Goal: Communication & Community: Ask a question

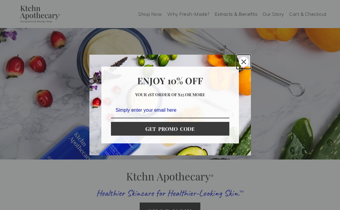
click at [244, 57] on div "Close" at bounding box center [244, 62] width 10 height 10
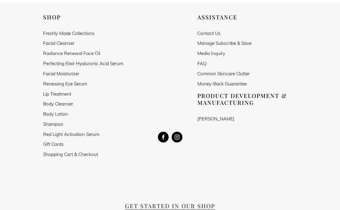
scroll to position [1046, 0]
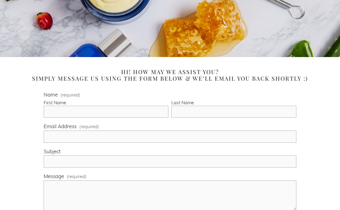
scroll to position [120, 0]
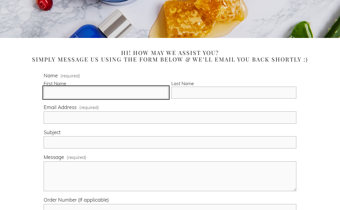
click at [68, 92] on input "First Name" at bounding box center [106, 93] width 125 height 12
type input "Aaron"
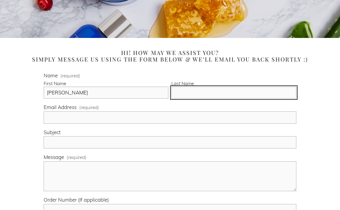
type input "James"
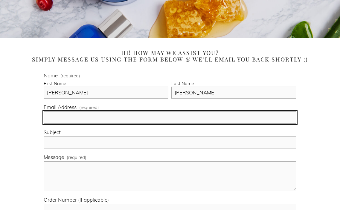
type input "service@amzbird.com"
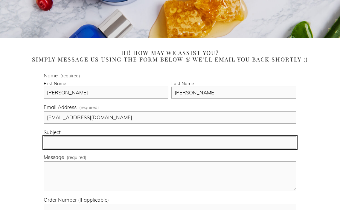
click at [68, 143] on input "Subject" at bounding box center [170, 142] width 252 height 12
paste input "Get 5 Star Verified Product Reviews"
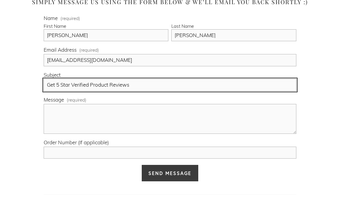
scroll to position [179, 0]
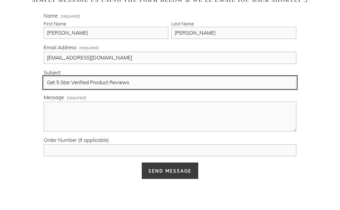
type input "Get 5 Star Verified Product Reviews"
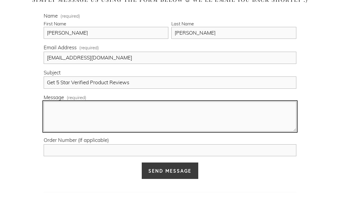
click at [75, 118] on textarea "Message (required)" at bounding box center [170, 117] width 252 height 30
paste textarea "Hi, This is James from AmzBird. Hope you are doing great. We just went through …"
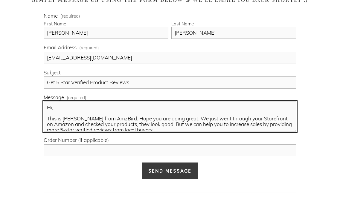
scroll to position [53, 0]
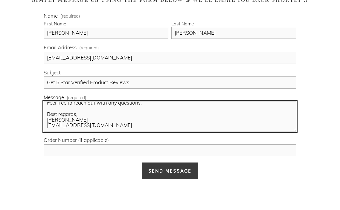
type textarea "Hi, This is James from AmzBird. Hope you are doing great. We just went through …"
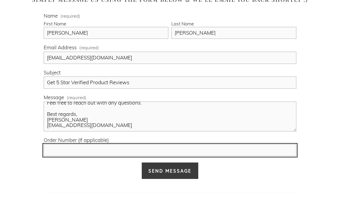
click at [81, 149] on input "Order Number (If applicable)" at bounding box center [170, 150] width 252 height 12
click at [73, 150] on input "Order Number (If applicable)" at bounding box center [170, 150] width 252 height 12
paste input "14052955130"
type input "14052955130"
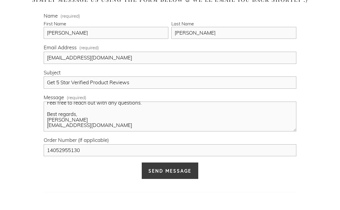
click at [165, 169] on span "Send Message" at bounding box center [169, 171] width 43 height 6
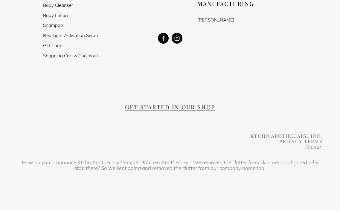
scroll to position [488, 0]
